Goal: Task Accomplishment & Management: Use online tool/utility

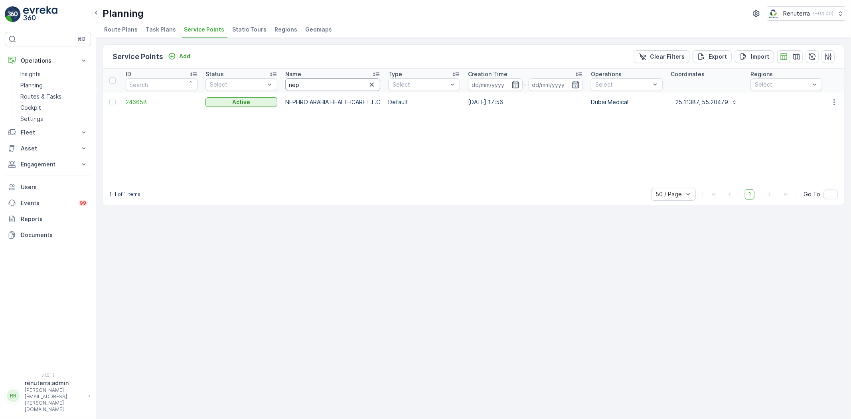
click at [349, 87] on input "nep" at bounding box center [332, 84] width 95 height 13
type input "INN"
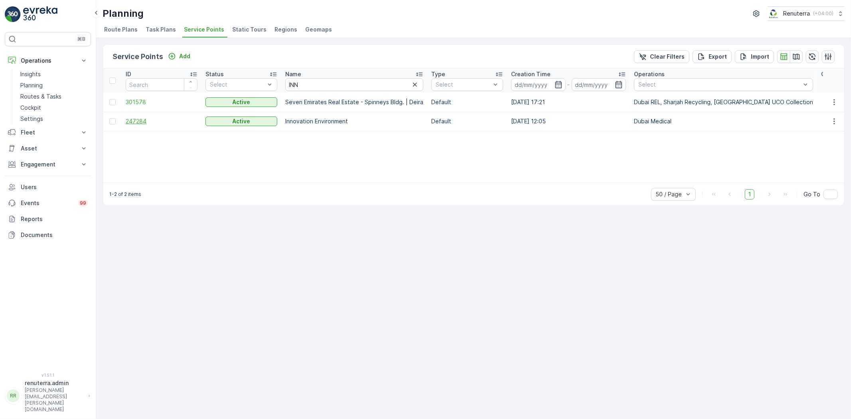
click at [134, 118] on span "247284" at bounding box center [162, 121] width 72 height 8
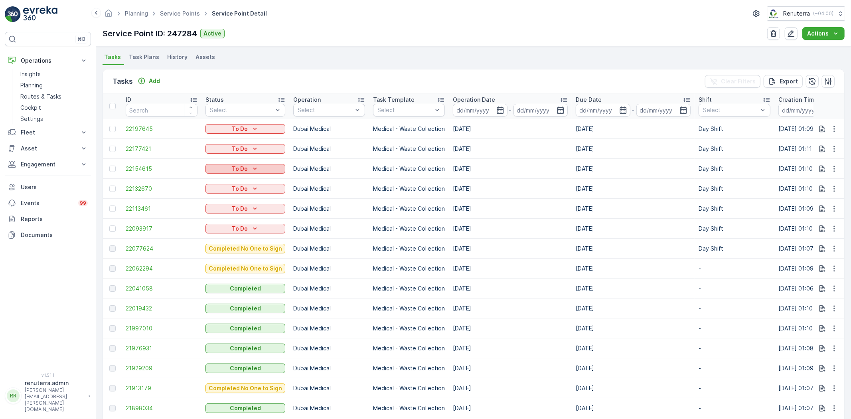
scroll to position [221, 0]
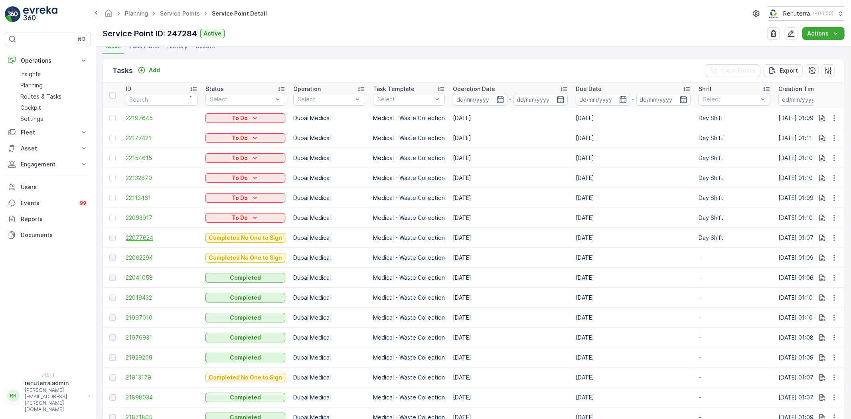
click at [142, 241] on span "22077624" at bounding box center [162, 238] width 72 height 8
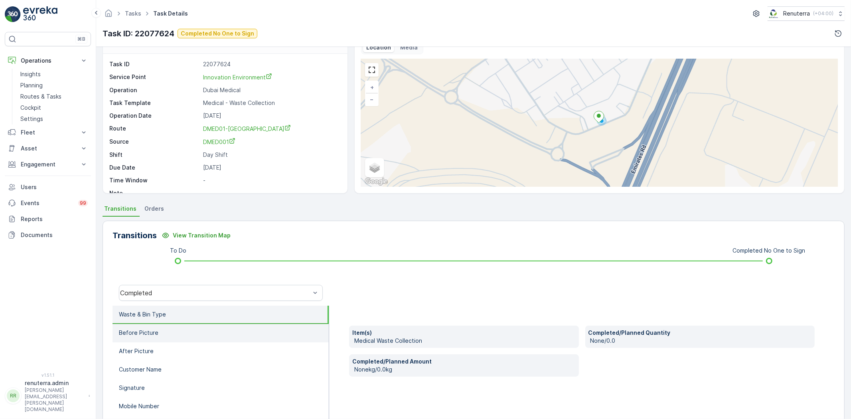
scroll to position [44, 0]
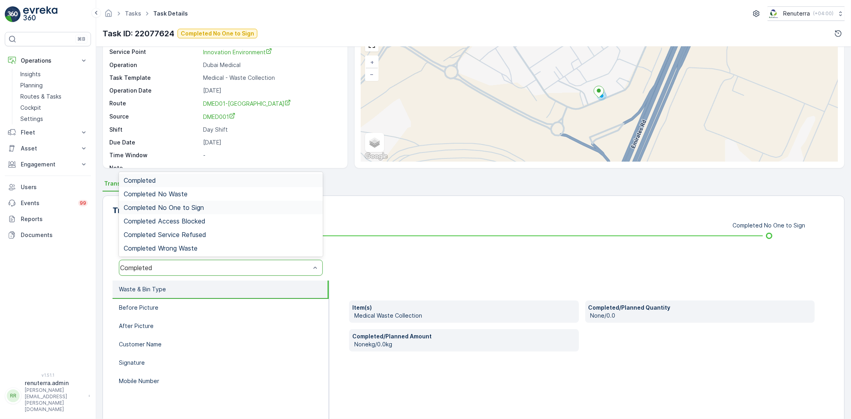
click at [193, 206] on span "Completed No One to Sign" at bounding box center [164, 207] width 80 height 7
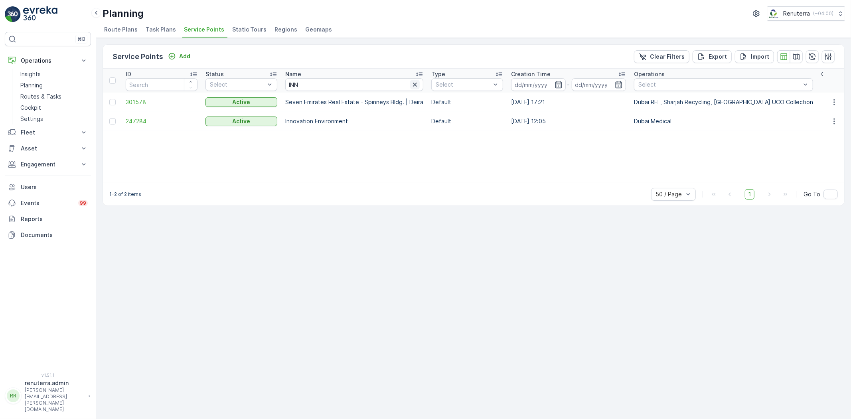
click at [412, 86] on icon "button" at bounding box center [415, 85] width 8 height 8
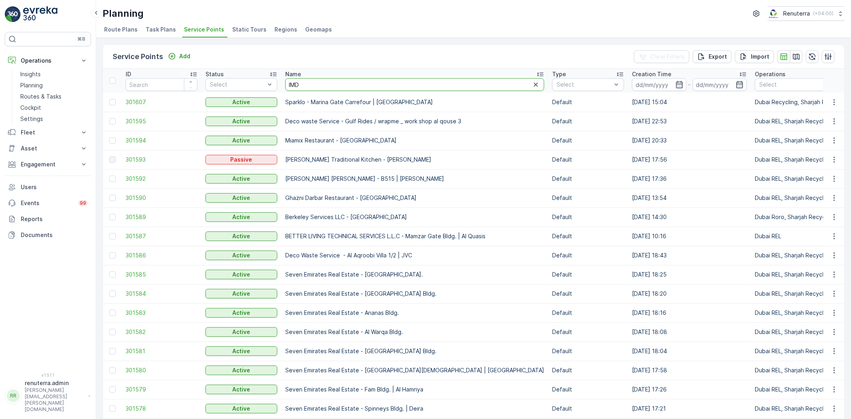
type input "IMDA"
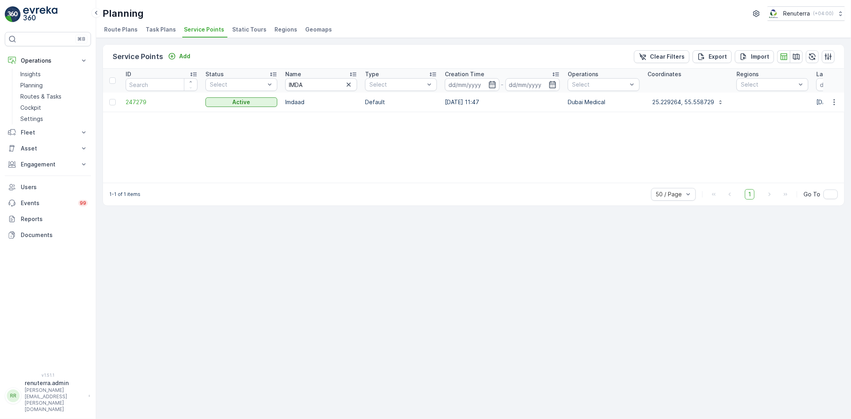
click at [141, 106] on td "247279" at bounding box center [162, 102] width 80 height 19
click at [141, 105] on span "247279" at bounding box center [162, 102] width 72 height 8
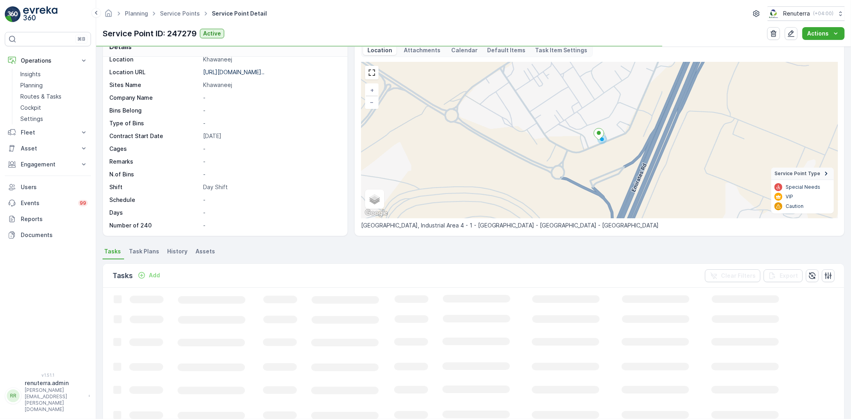
scroll to position [89, 0]
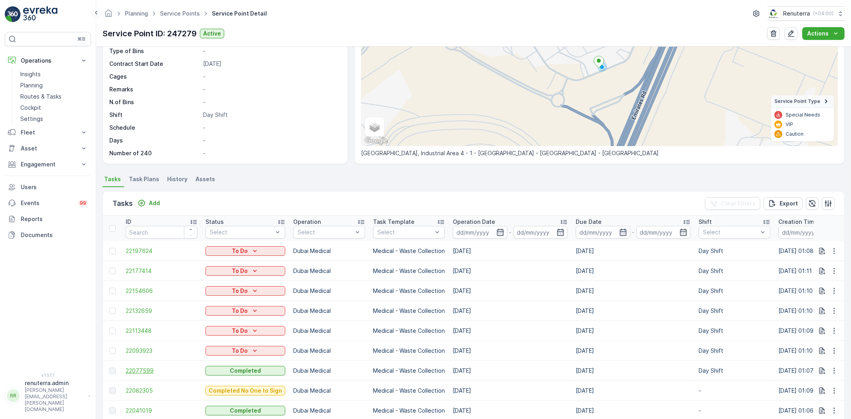
click at [142, 370] on span "22077599" at bounding box center [162, 371] width 72 height 8
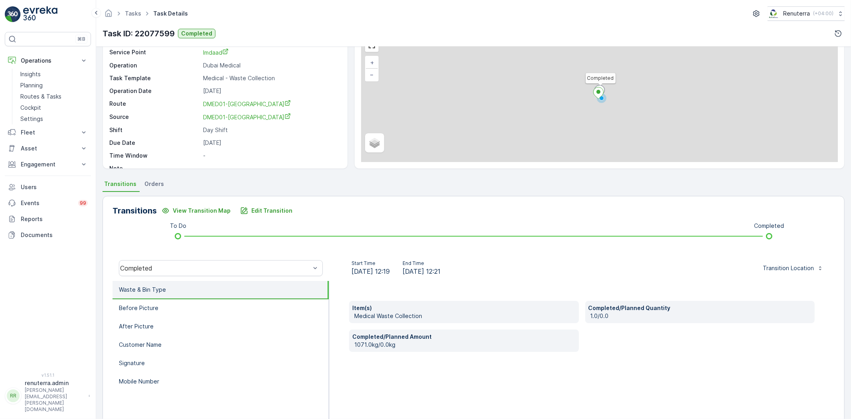
scroll to position [44, 0]
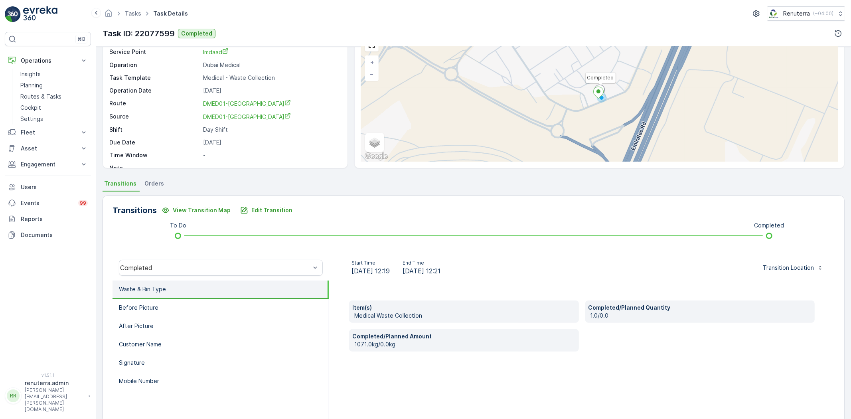
click at [166, 389] on ul "Waste & Bin Type Before Picture After Picture Customer Name Signature Mobile Nu…" at bounding box center [221, 361] width 217 height 160
click at [168, 385] on li "Mobile Number" at bounding box center [221, 381] width 216 height 18
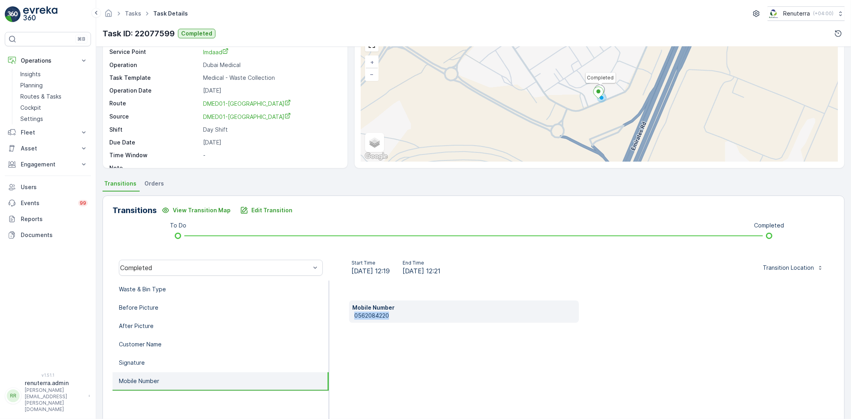
drag, startPoint x: 353, startPoint y: 316, endPoint x: 394, endPoint y: 313, distance: 41.2
click at [398, 312] on div "Mobile Number 0562084220" at bounding box center [464, 311] width 230 height 22
copy p "0562084220"
click at [282, 216] on div "Transitions View Transition Map Edit Transition To Do Completed Completed Start…" at bounding box center [474, 322] width 742 height 253
click at [283, 213] on p "Edit Transition" at bounding box center [271, 210] width 41 height 8
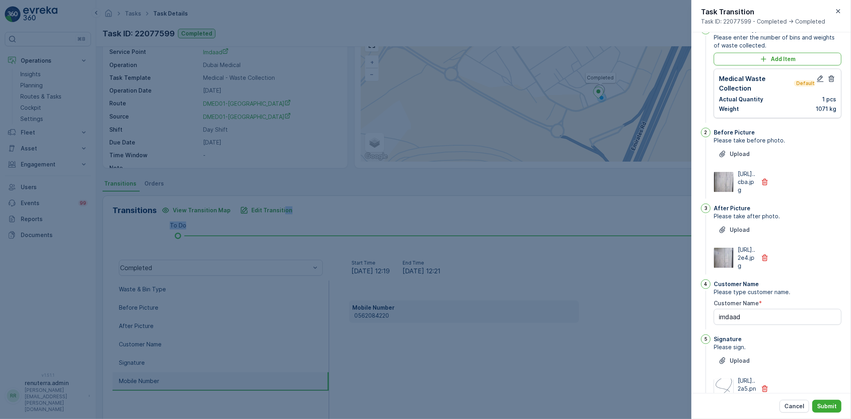
scroll to position [0, 0]
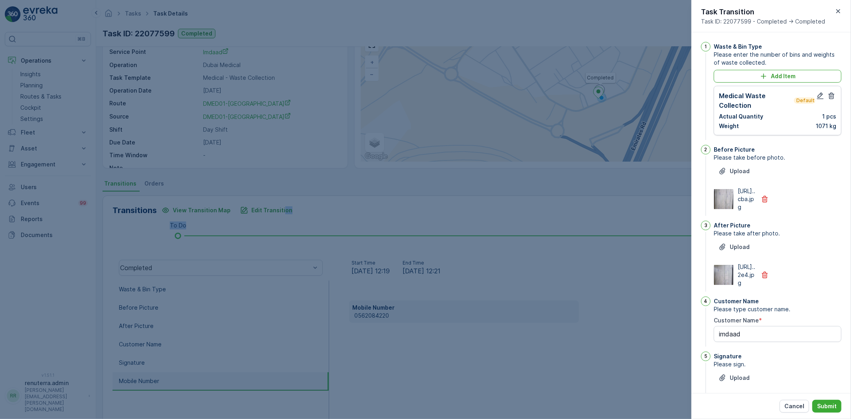
click at [731, 209] on img at bounding box center [723, 199] width 19 height 20
click at [819, 97] on icon "button" at bounding box center [820, 96] width 8 height 8
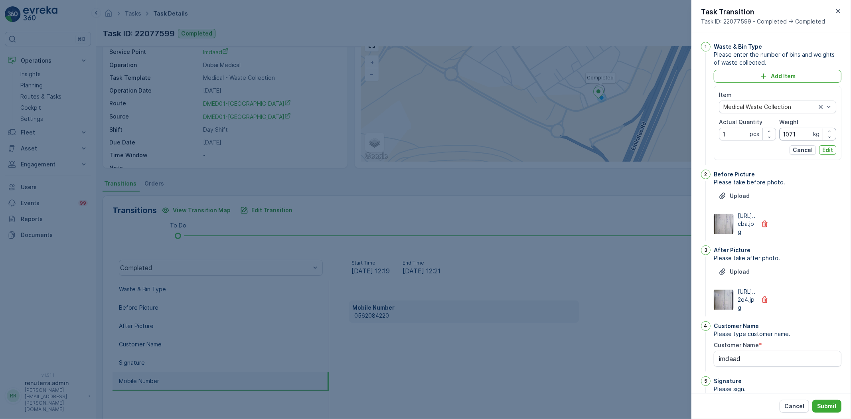
click at [803, 136] on input "1071" at bounding box center [807, 134] width 57 height 13
type input "1070"
click at [824, 152] on p "Edit" at bounding box center [827, 150] width 11 height 8
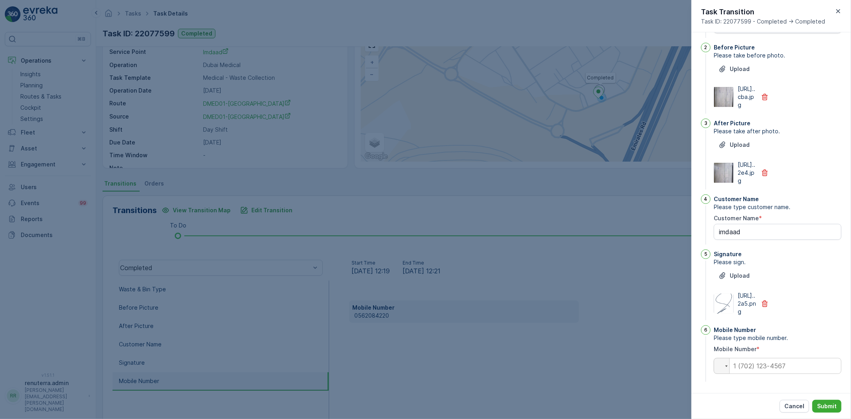
scroll to position [150, 0]
click at [745, 365] on input "tel" at bounding box center [778, 366] width 128 height 16
paste input "0562084220"
type input "0562084220"
click at [820, 409] on p "Submit" at bounding box center [827, 406] width 20 height 8
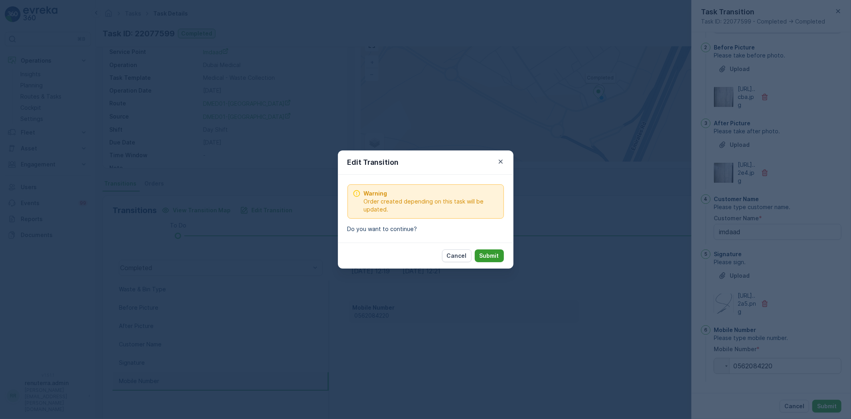
click at [495, 251] on button "Submit" at bounding box center [489, 255] width 29 height 13
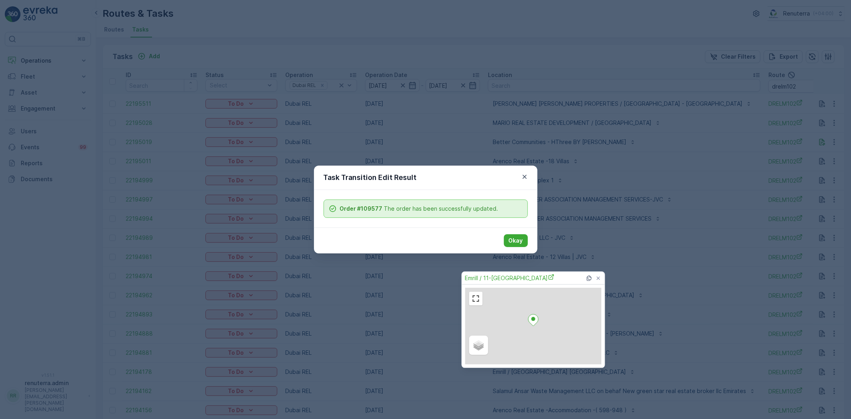
scroll to position [0, 26]
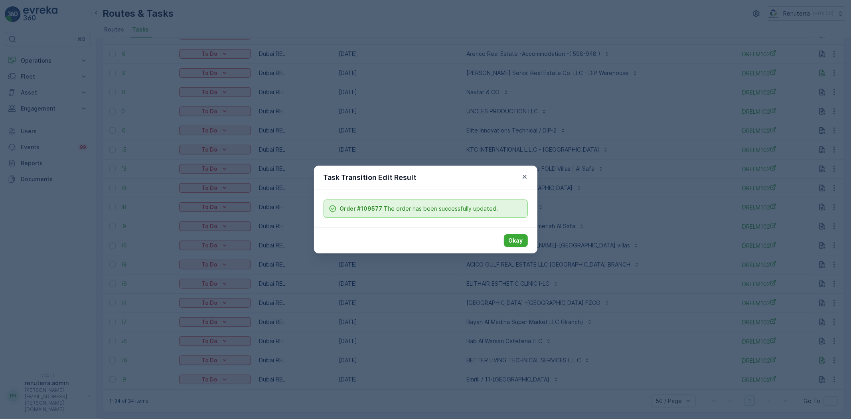
click at [522, 174] on icon "button" at bounding box center [525, 177] width 8 height 8
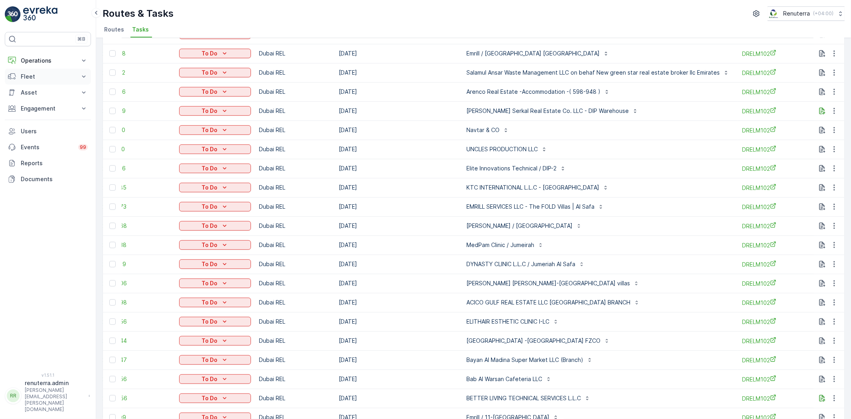
scroll to position [316, 0]
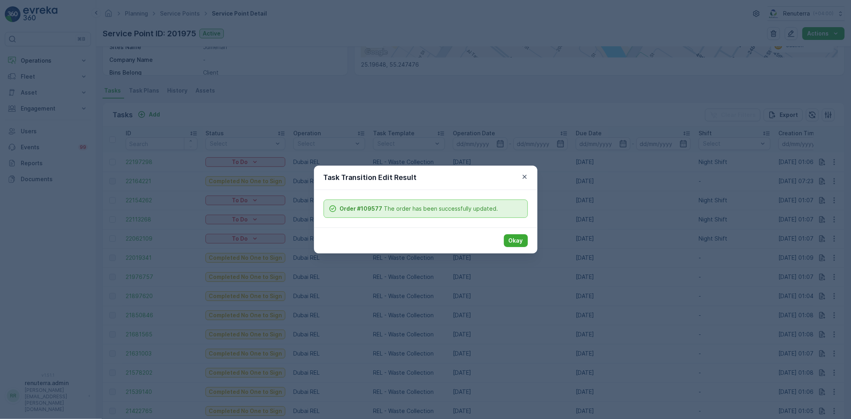
scroll to position [123, 0]
